Goal: Communication & Community: Answer question/provide support

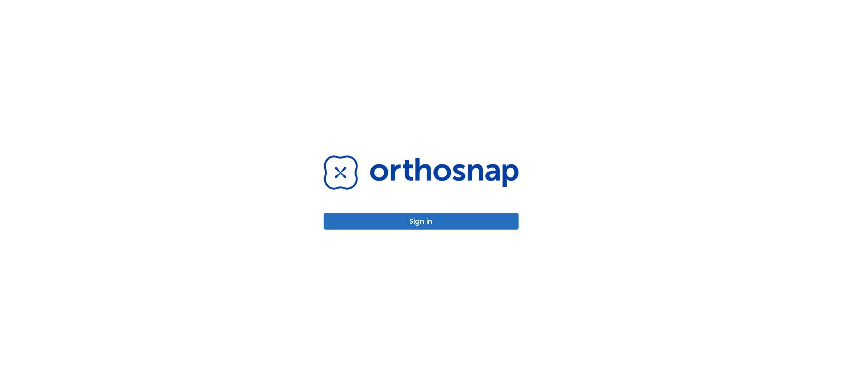
click at [409, 218] on button "Sign in" at bounding box center [421, 222] width 195 height 16
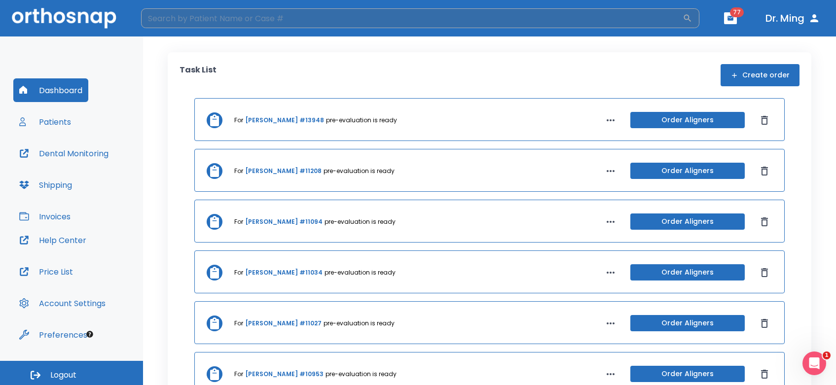
click at [280, 15] on input "search" at bounding box center [412, 18] width 542 height 20
type input "[PERSON_NAME]"
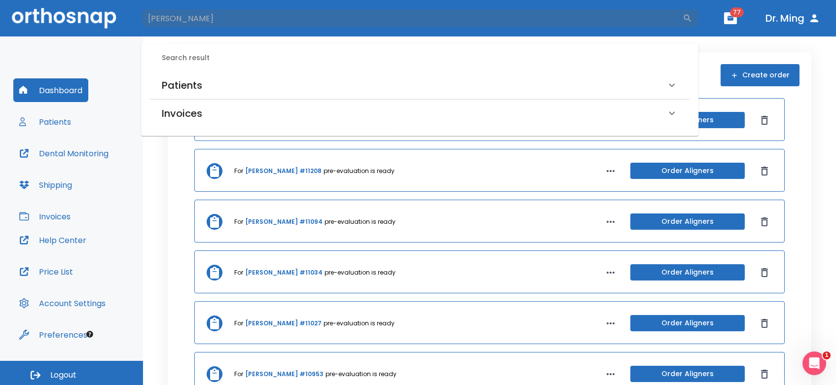
click at [176, 78] on h6 "Patients" at bounding box center [182, 85] width 40 height 16
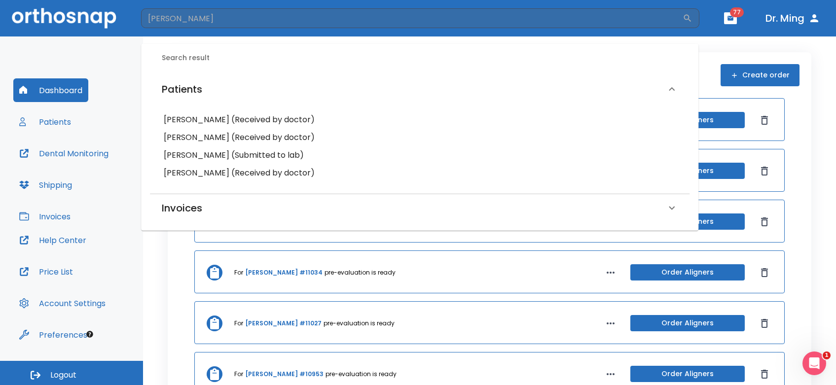
click at [189, 118] on h6 "[PERSON_NAME] (Received by doctor)" at bounding box center [420, 120] width 512 height 14
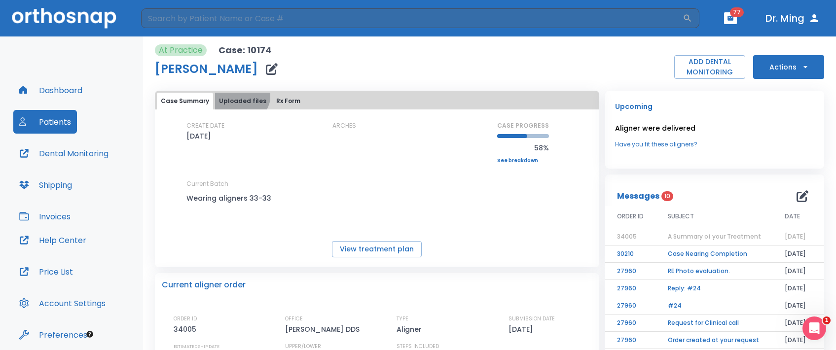
click at [238, 94] on button "Uploaded files" at bounding box center [242, 101] width 55 height 17
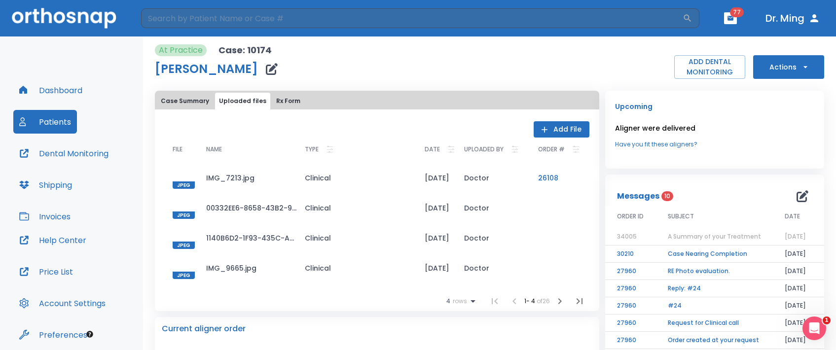
click at [547, 124] on button "Add File" at bounding box center [562, 129] width 56 height 16
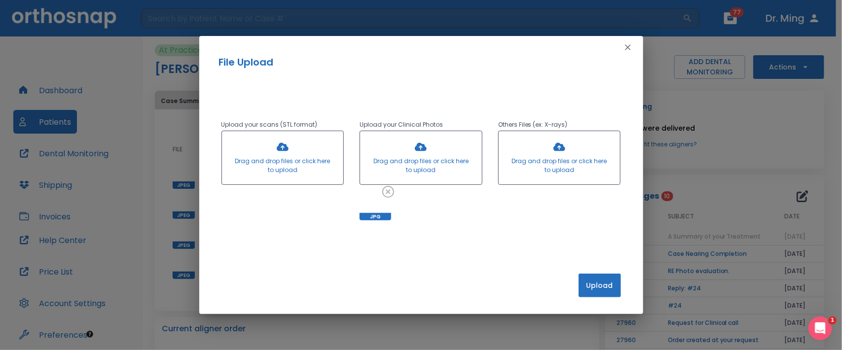
click at [601, 277] on button "Upload" at bounding box center [600, 286] width 42 height 24
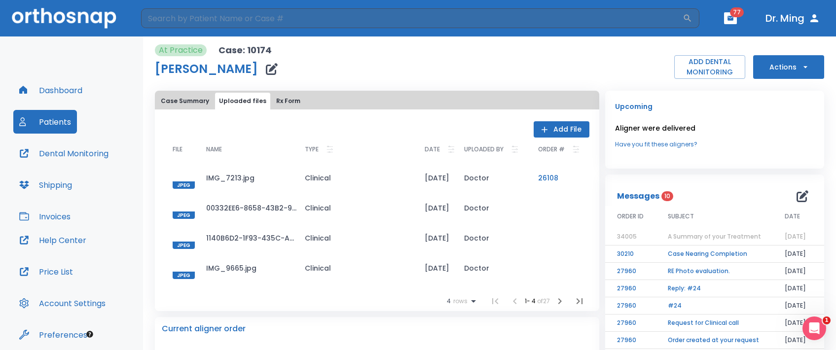
click at [468, 296] on icon at bounding box center [474, 302] width 12 height 12
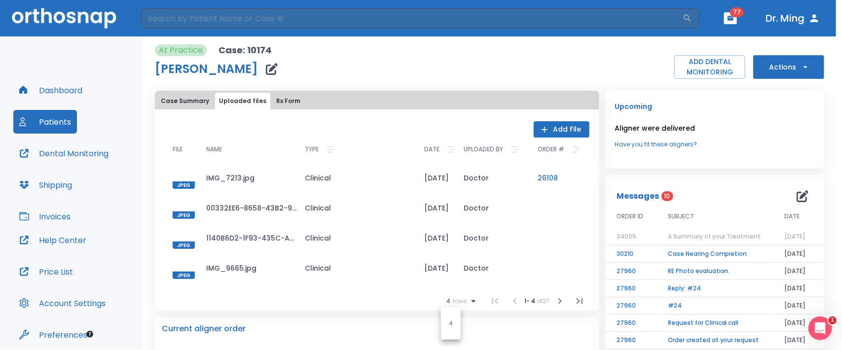
click at [469, 300] on div at bounding box center [421, 175] width 842 height 350
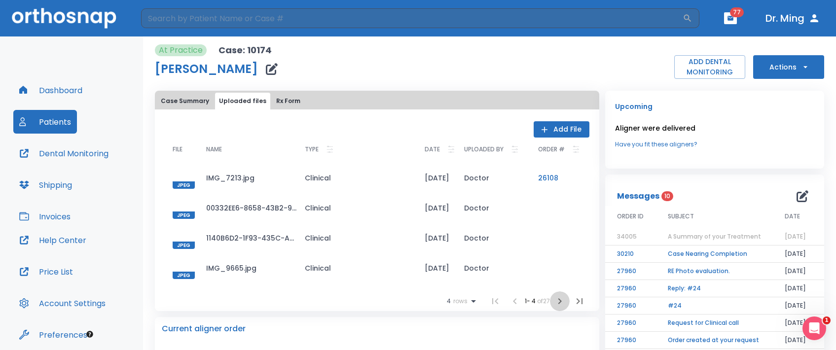
click at [554, 300] on icon "button" at bounding box center [560, 302] width 12 height 12
click at [488, 303] on icon "button" at bounding box center [494, 302] width 12 height 12
click at [576, 307] on icon "button" at bounding box center [580, 302] width 12 height 12
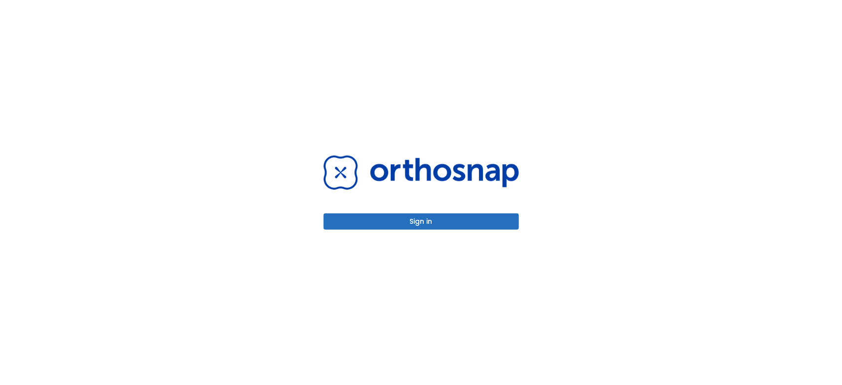
click at [384, 220] on button "Sign in" at bounding box center [421, 222] width 195 height 16
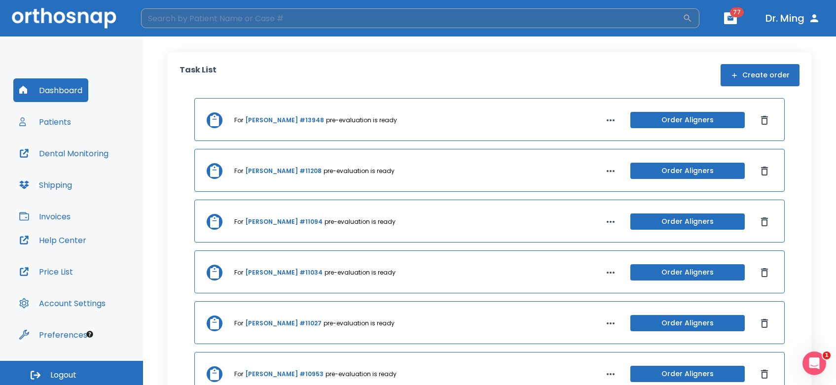
click at [492, 18] on input "search" at bounding box center [412, 18] width 542 height 20
type input "[PERSON_NAME]"
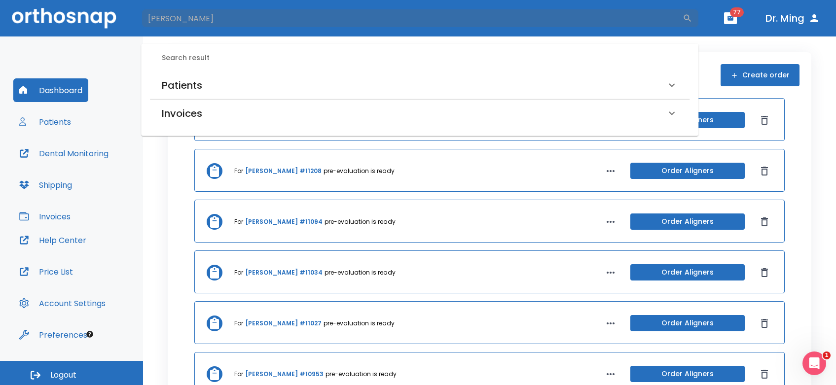
click at [182, 79] on h6 "Patients" at bounding box center [182, 85] width 40 height 16
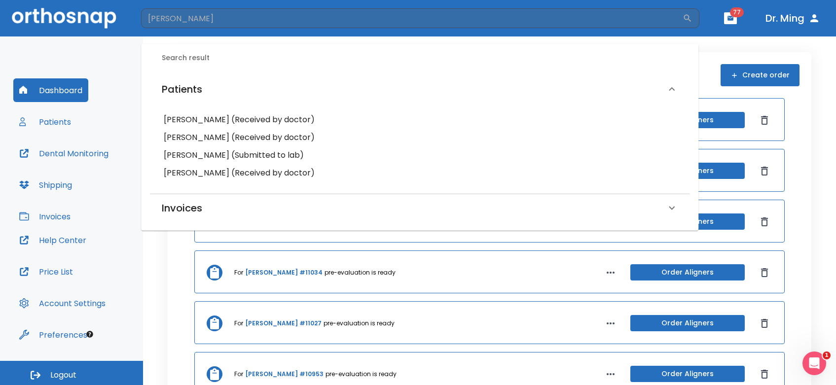
click at [192, 114] on h6 "[PERSON_NAME] (Received by doctor)" at bounding box center [420, 120] width 512 height 14
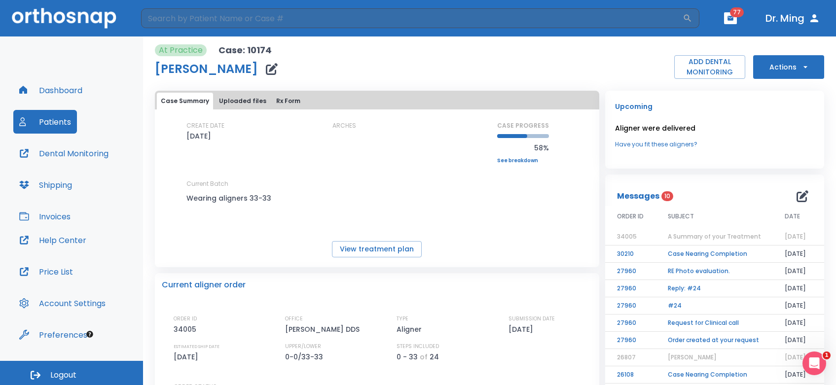
click at [797, 193] on icon "button" at bounding box center [803, 196] width 12 height 12
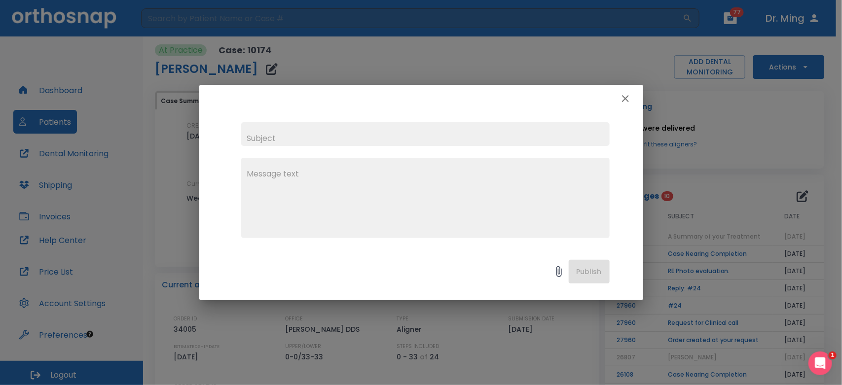
click at [449, 132] on input "text" at bounding box center [425, 134] width 369 height 24
click at [307, 174] on textarea at bounding box center [425, 202] width 357 height 68
type textarea "[PERSON_NAME]: Jolina"
drag, startPoint x: 584, startPoint y: 90, endPoint x: 638, endPoint y: 13, distance: 94.3
click at [638, 13] on div "[PERSON_NAME]: Jolina x Publish" at bounding box center [421, 192] width 842 height 385
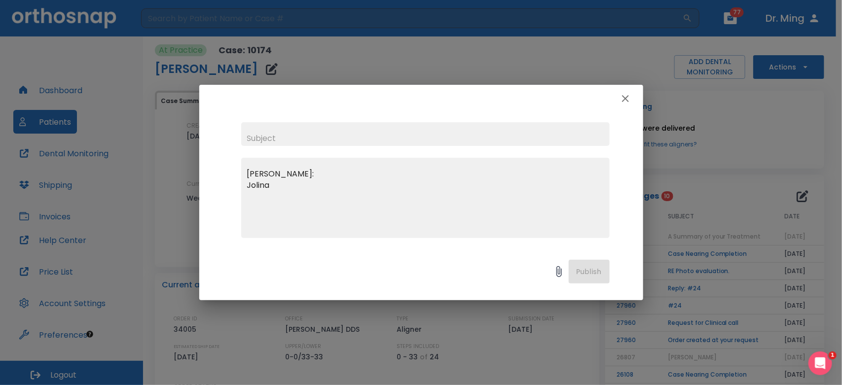
click at [627, 94] on icon "button" at bounding box center [626, 99] width 12 height 12
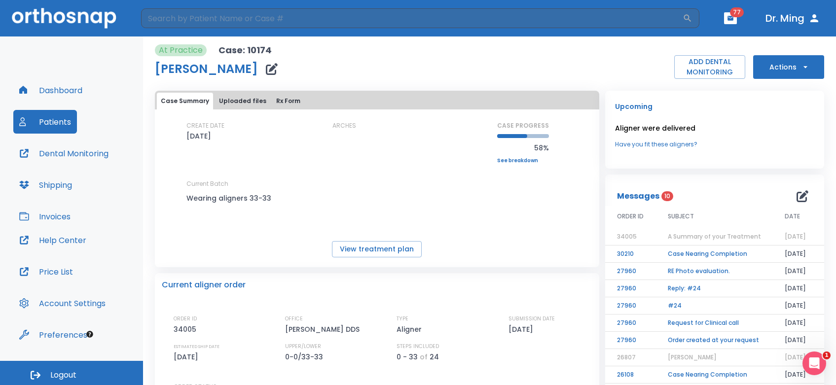
click at [793, 195] on button "button" at bounding box center [803, 197] width 20 height 20
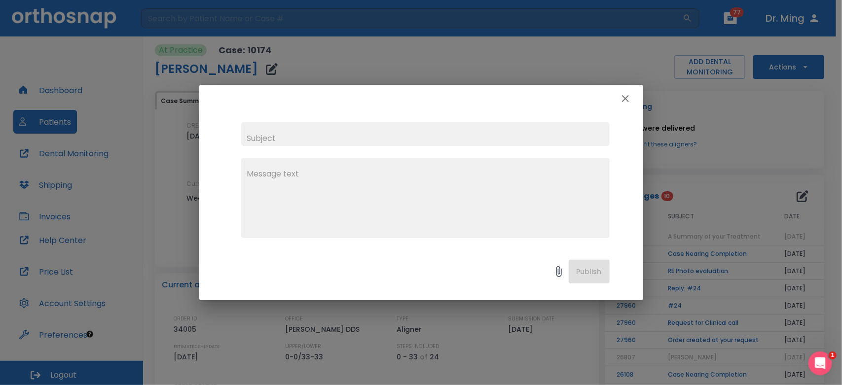
click at [327, 173] on textarea at bounding box center [425, 202] width 357 height 68
click at [518, 196] on textarea "[PERSON_NAME]: Patient wearing #33 lower for quite some time. #24 distal appear…" at bounding box center [425, 202] width 357 height 68
click at [572, 198] on textarea "[PERSON_NAME]: Patient wearing #33 lower for quite some time. #24 distal appear…" at bounding box center [425, 202] width 357 height 68
click at [596, 197] on textarea "[PERSON_NAME]: Patient wearing #33 lower for quite some time. #24 distal appear…" at bounding box center [425, 202] width 357 height 68
click at [605, 198] on div "[PERSON_NAME]: Patient wearing #33 lower for quite some time. #24 distal appear…" at bounding box center [425, 198] width 369 height 80
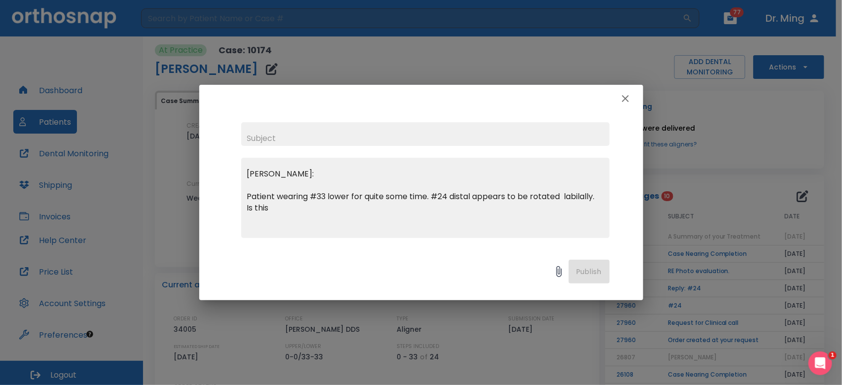
click at [598, 199] on textarea "[PERSON_NAME]: Patient wearing #33 lower for quite some time. #24 distal appear…" at bounding box center [425, 202] width 357 height 68
click at [275, 210] on textarea "[PERSON_NAME]: Patient wearing #33 lower for quite some time. #24 distal appear…" at bounding box center [425, 202] width 357 height 68
click at [581, 272] on div "Publish" at bounding box center [421, 274] width 444 height 52
click at [593, 271] on div "Publish" at bounding box center [421, 274] width 444 height 52
click at [631, 227] on div "[PERSON_NAME]: Patient wearing #33 lower for quite some time. #24 distal appear…" at bounding box center [421, 181] width 444 height 136
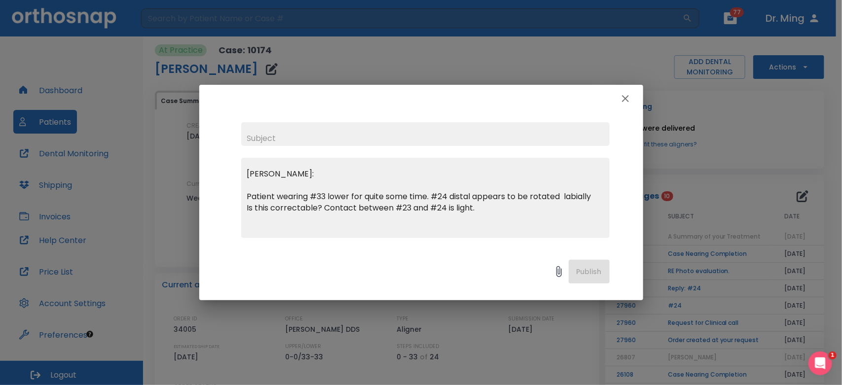
click at [587, 274] on div "Publish" at bounding box center [421, 274] width 444 height 52
click at [431, 195] on textarea "[PERSON_NAME]: Patient wearing #33 lower for quite some time. #24 distal appear…" at bounding box center [425, 202] width 357 height 68
drag, startPoint x: 367, startPoint y: 200, endPoint x: 500, endPoint y: 243, distance: 140.0
click at [500, 243] on div "[PERSON_NAME]: Patient wearing #33 lower for quite some time. Patient notice #2…" at bounding box center [421, 181] width 444 height 136
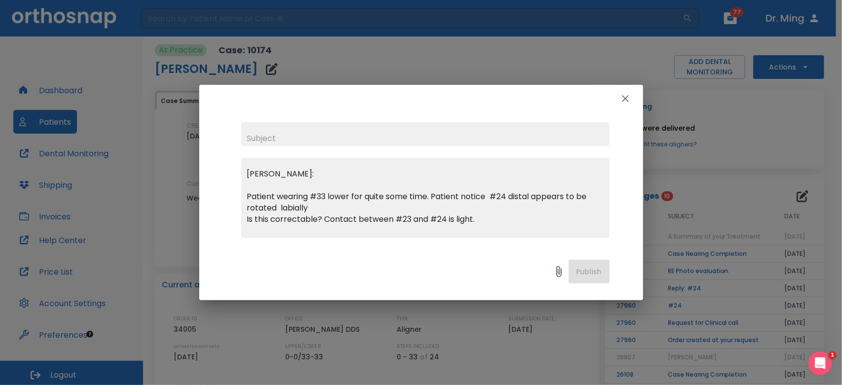
click at [318, 206] on textarea "[PERSON_NAME]: Patient wearing #33 lower for quite some time. Patient notice #2…" at bounding box center [425, 202] width 357 height 68
click at [317, 257] on div "Publish" at bounding box center [421, 274] width 444 height 52
click at [317, 255] on div "Publish" at bounding box center [421, 274] width 444 height 52
click at [316, 206] on textarea "[PERSON_NAME]: Patient wearing #33 lower for quite some time. Patient notice #2…" at bounding box center [425, 202] width 357 height 68
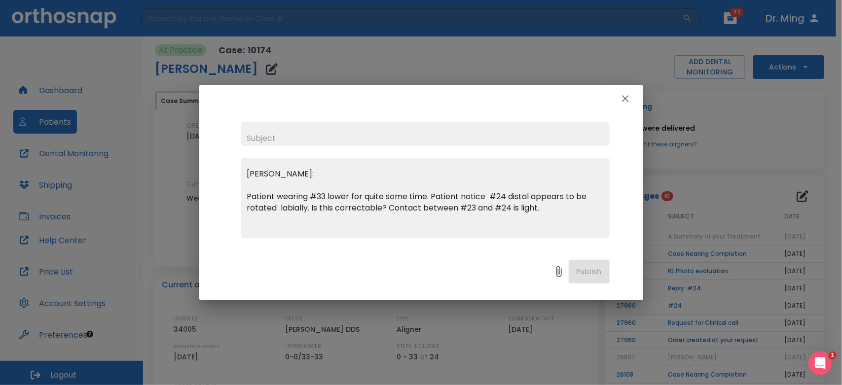
click at [487, 197] on textarea "[PERSON_NAME]: Patient wearing #33 lower for quite some time. Patient notice #2…" at bounding box center [425, 202] width 357 height 68
type textarea "[PERSON_NAME]: Patient wearing #33 lower for quite some time. Patient notices #…"
click at [584, 269] on div "Publish" at bounding box center [421, 274] width 444 height 52
click at [471, 131] on input "text" at bounding box center [425, 134] width 369 height 24
type input "Jo;[PERSON_NAME]"
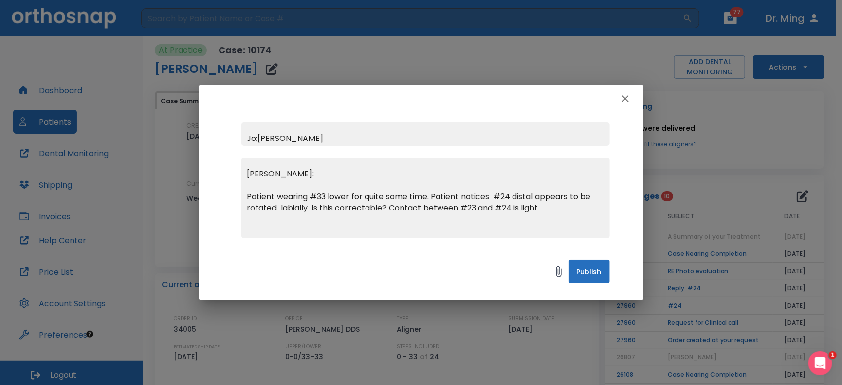
click at [554, 208] on textarea "[PERSON_NAME]: Patient wearing #33 lower for quite some time. Patient notices #…" at bounding box center [425, 202] width 357 height 68
type textarea "[PERSON_NAME]: Patient wearing #33 lower for quite some time. Patient notices #…"
click at [303, 134] on input "Jo;[PERSON_NAME]" at bounding box center [425, 134] width 369 height 24
type input "Jo;[PERSON_NAME] , case 10174"
click at [585, 270] on button "Publish" at bounding box center [589, 272] width 41 height 24
